Goal: Communication & Community: Answer question/provide support

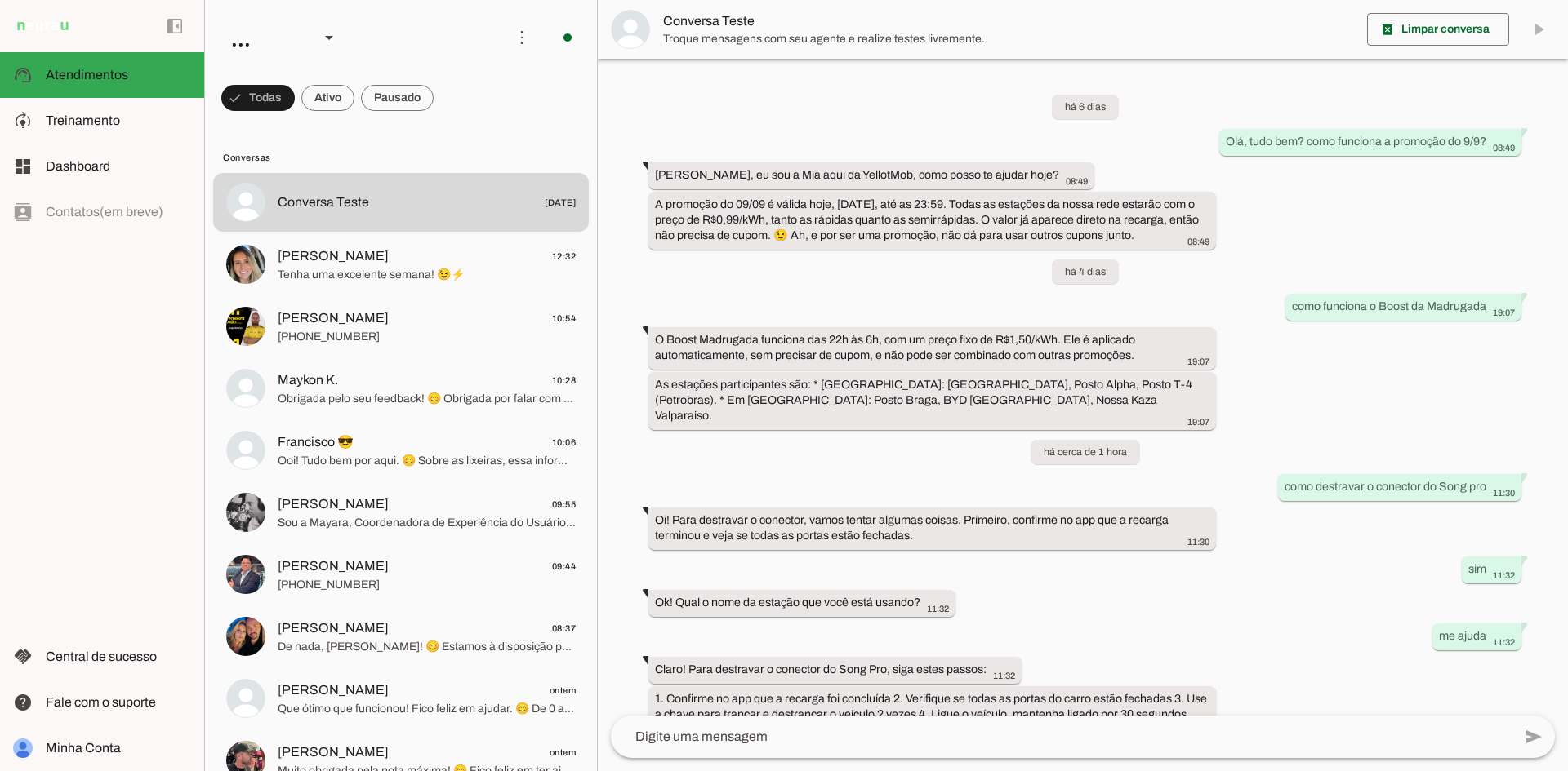
scroll to position [151, 0]
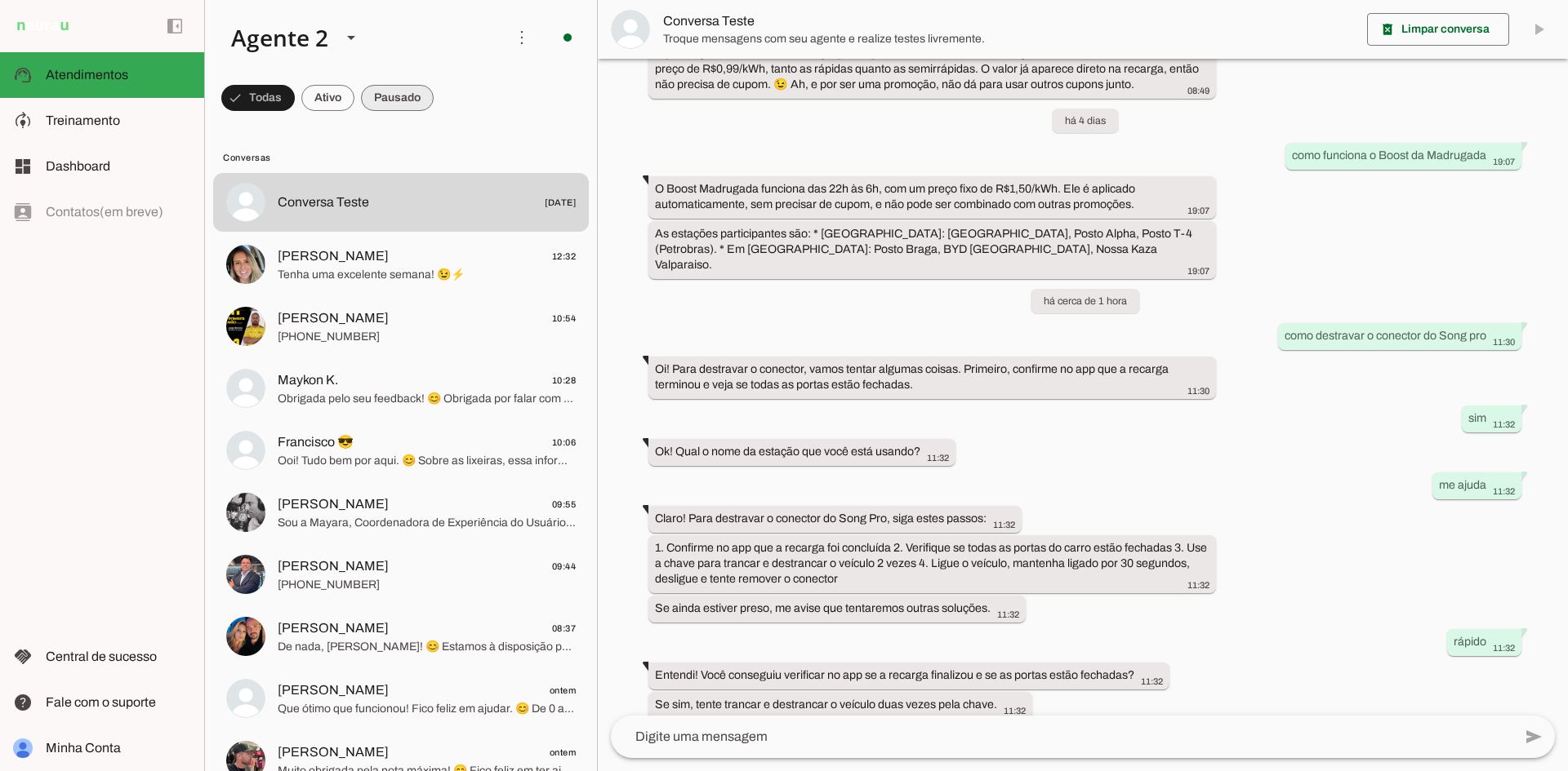
click at [418, 101] on span at bounding box center [397, 98] width 73 height 39
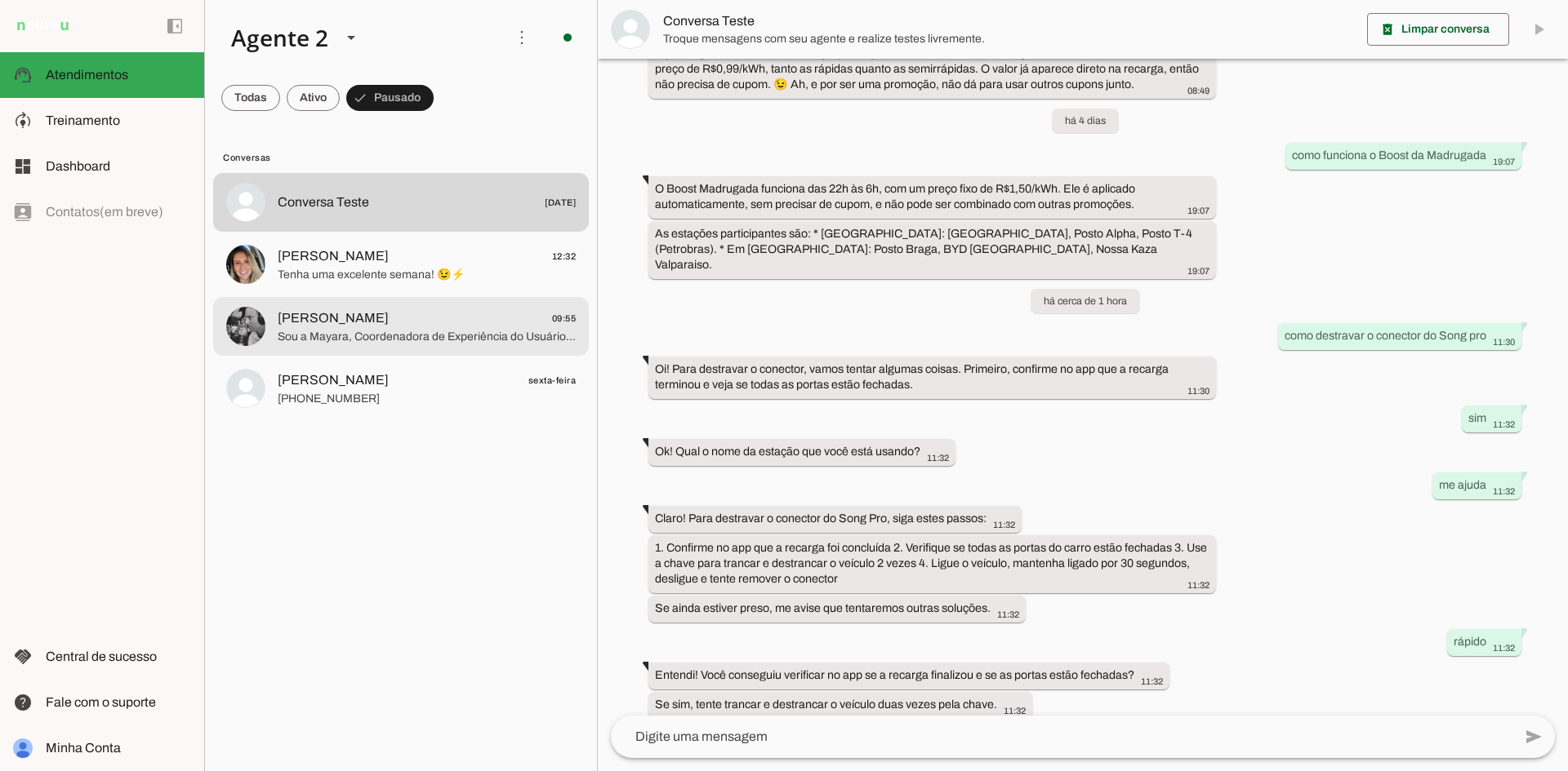
click at [509, 321] on span "[PERSON_NAME] 09:55" at bounding box center [426, 318] width 298 height 20
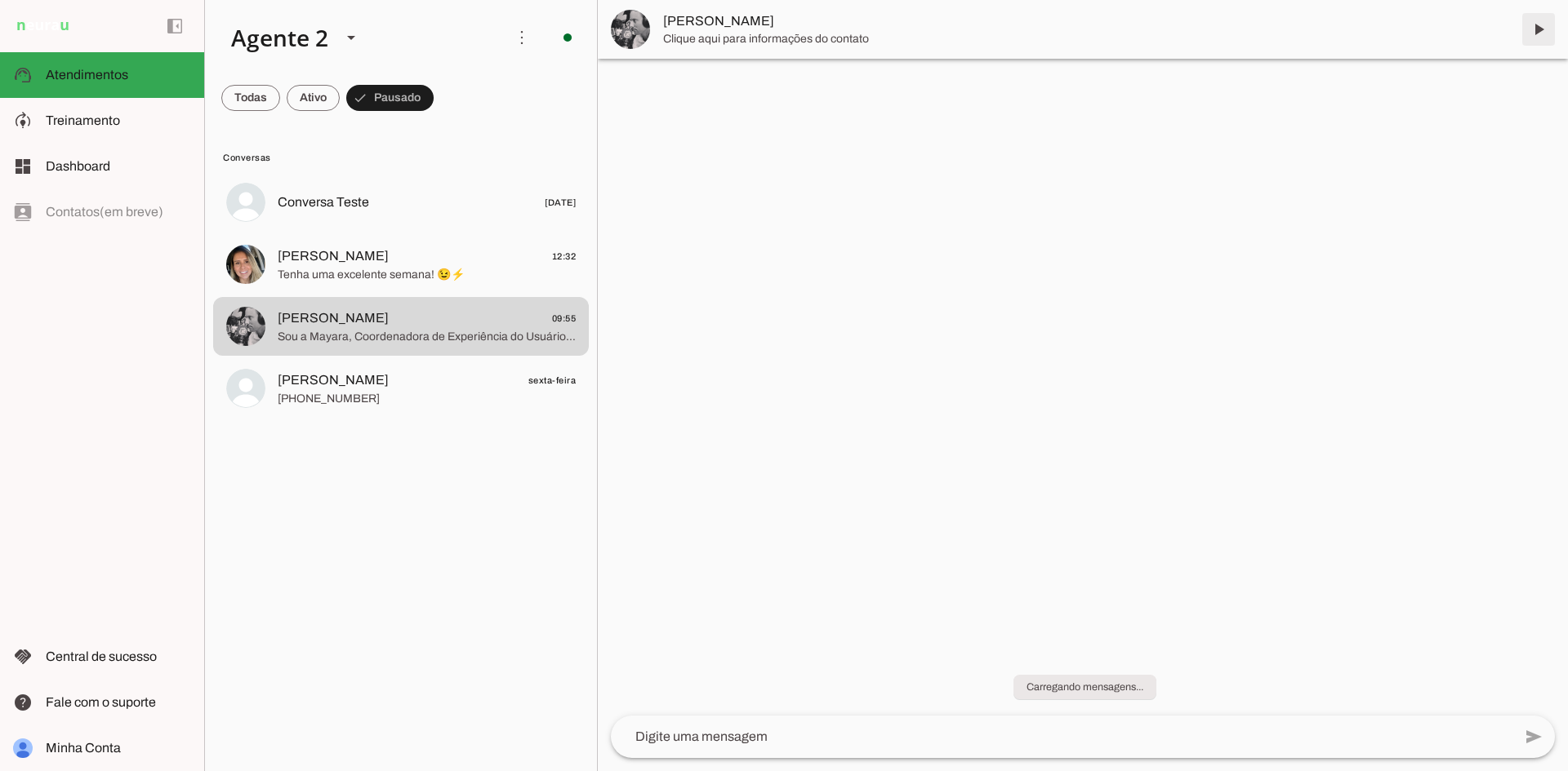
click at [1534, 24] on span at bounding box center [1539, 29] width 39 height 39
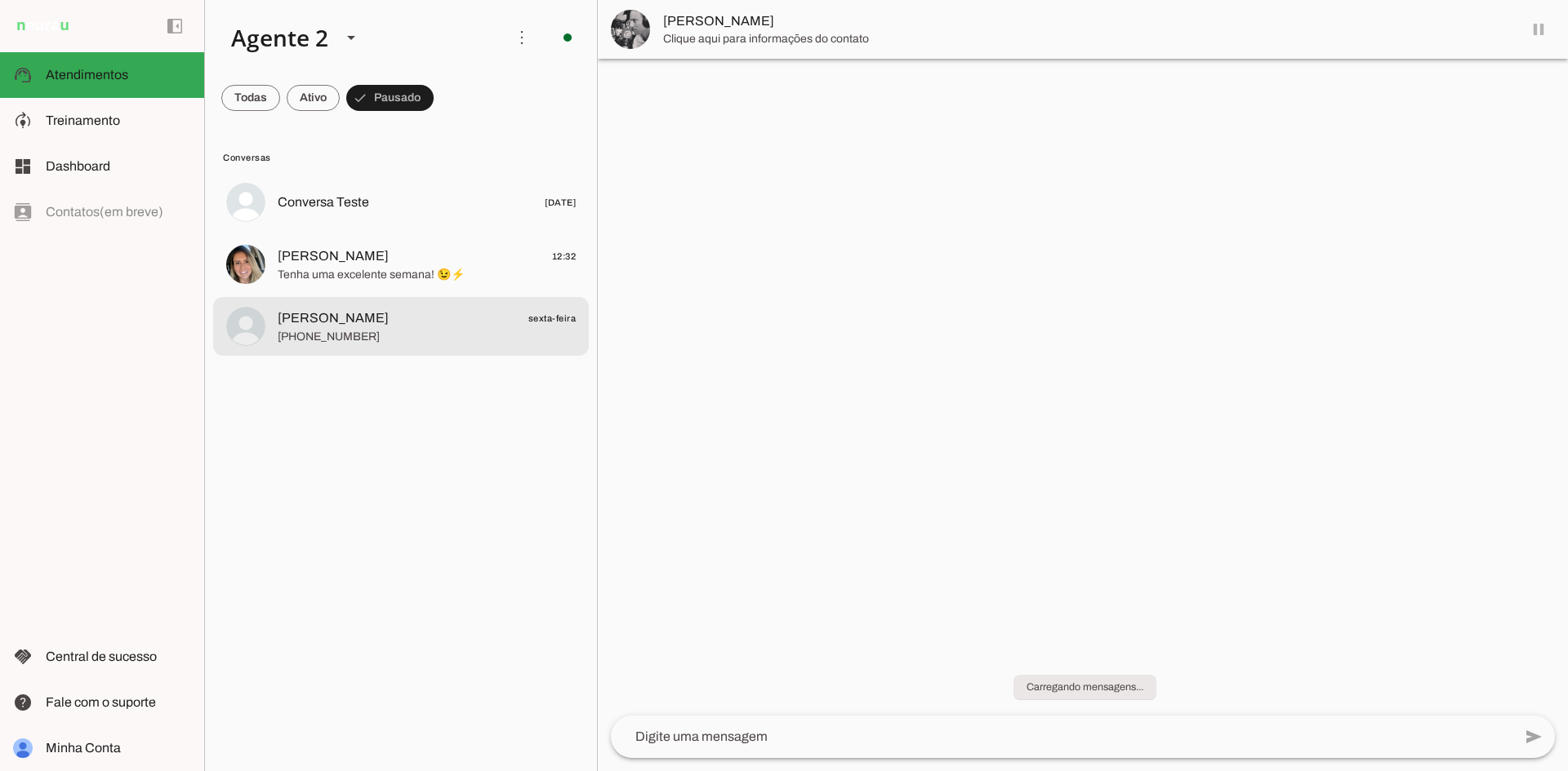
click at [313, 320] on span "[PERSON_NAME]" at bounding box center [333, 317] width 111 height 19
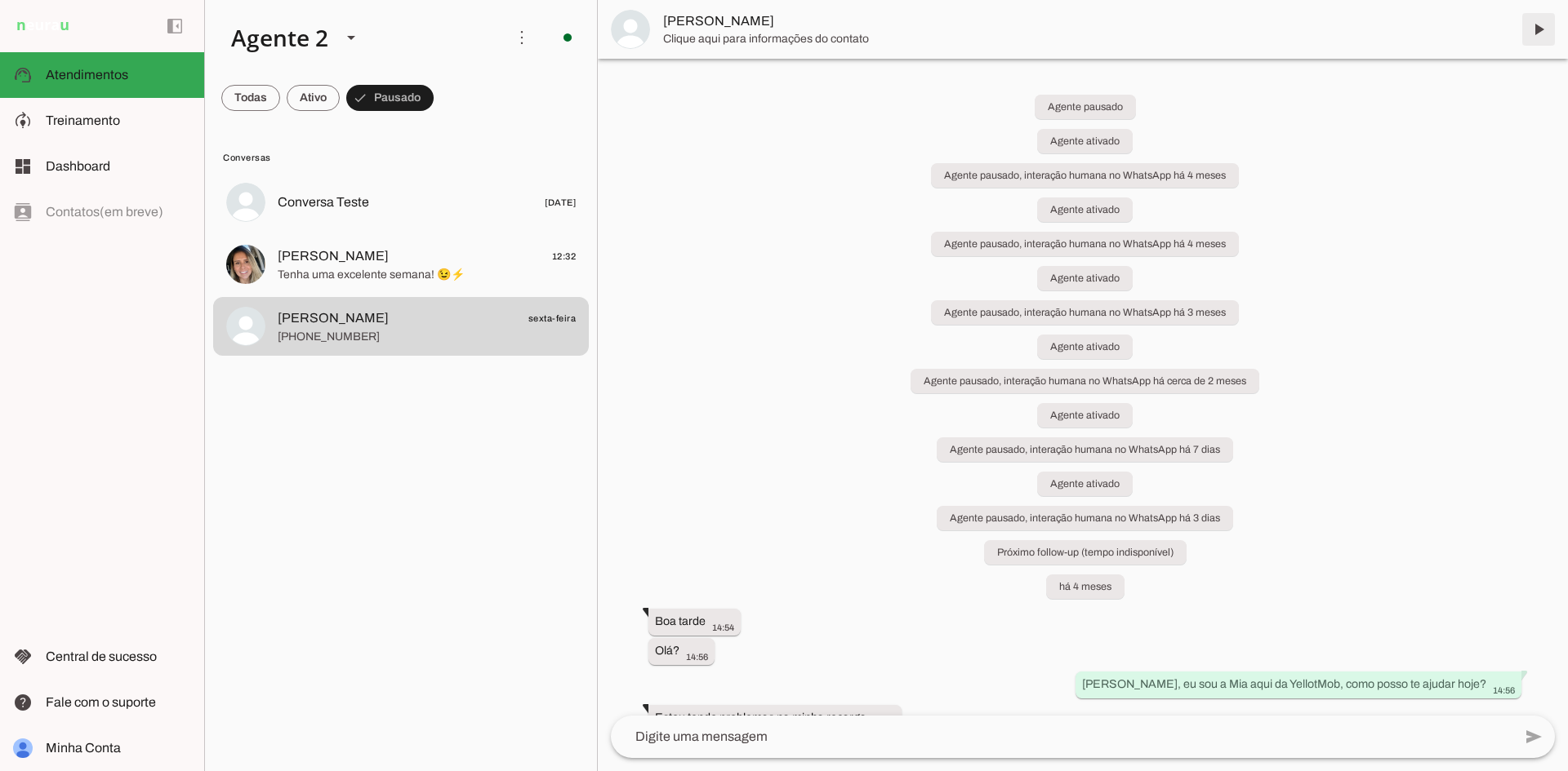
click at [1534, 28] on span at bounding box center [1539, 29] width 39 height 39
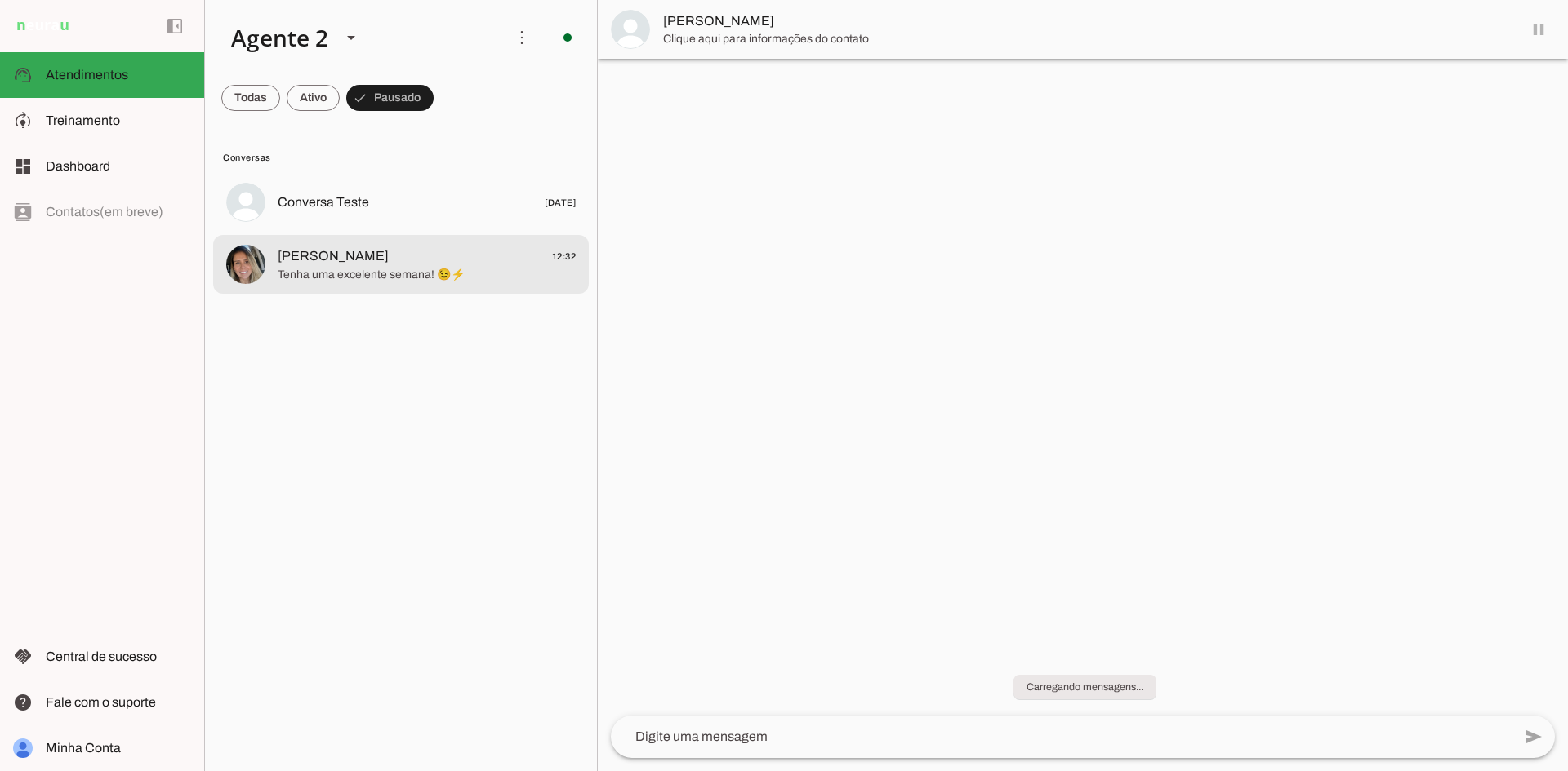
click at [455, 264] on span "[PERSON_NAME] 12:32" at bounding box center [426, 256] width 298 height 20
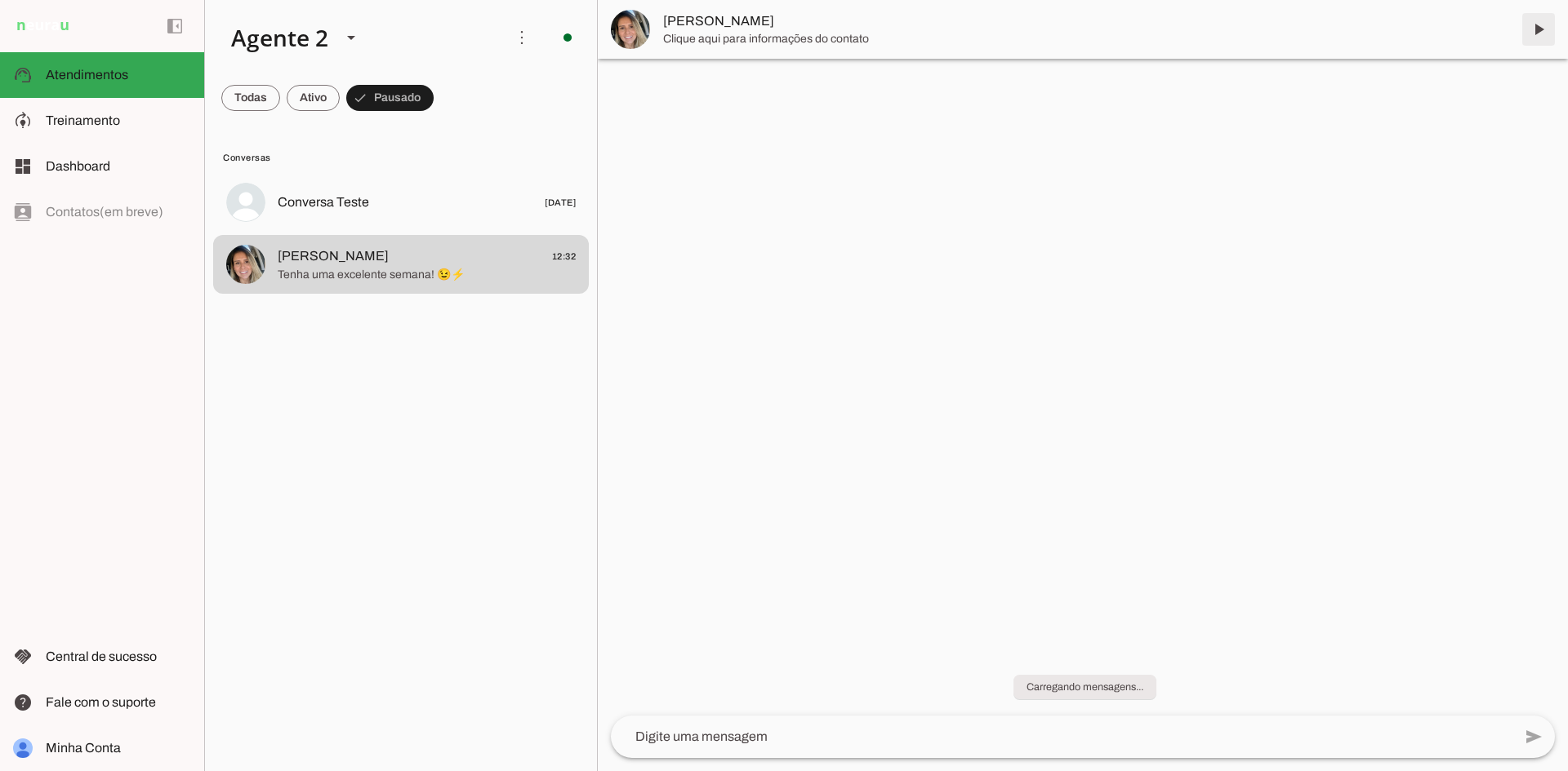
click at [1535, 30] on span at bounding box center [1539, 29] width 39 height 39
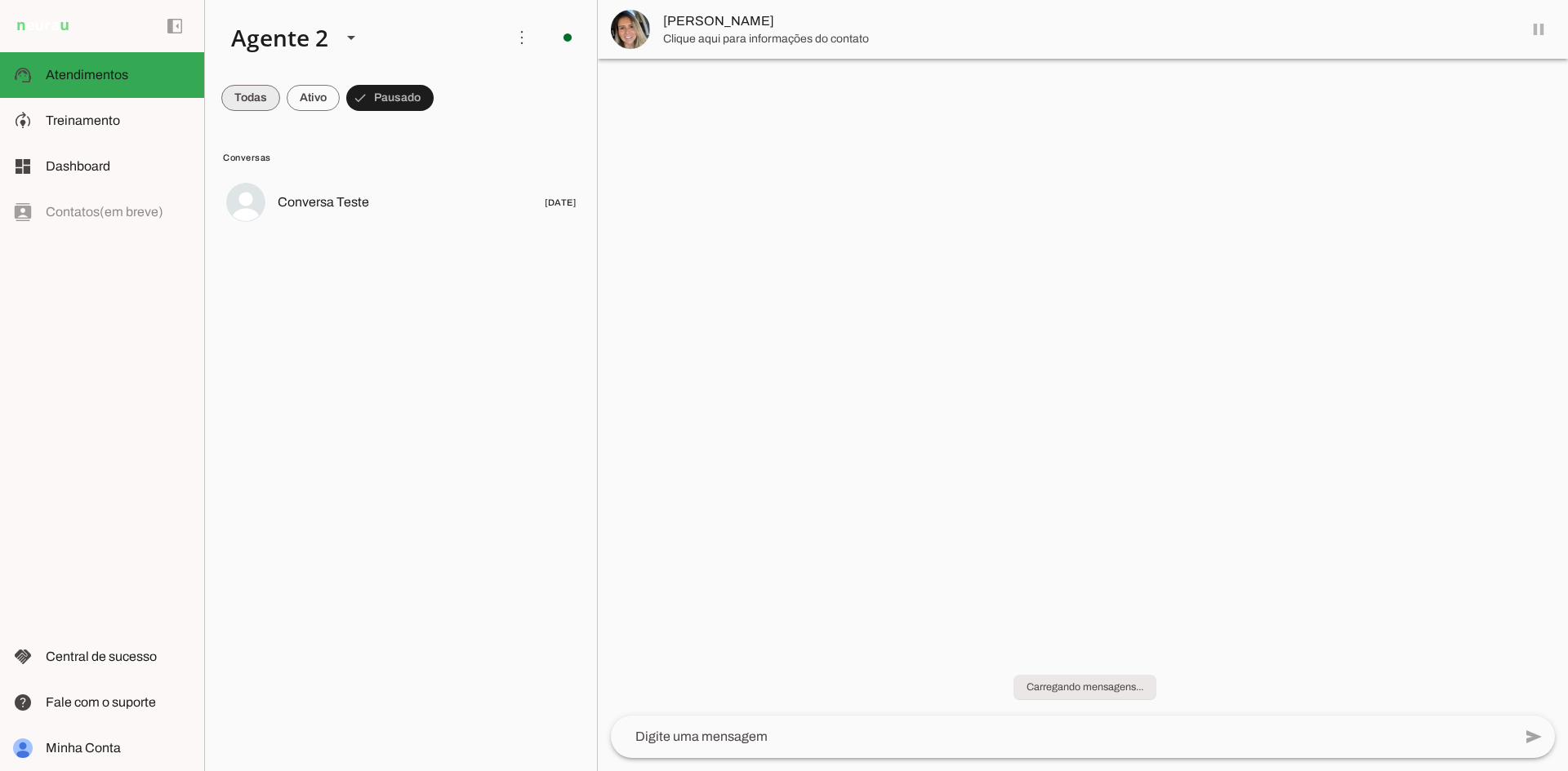
click at [252, 99] on span at bounding box center [251, 98] width 59 height 39
